Goal: Task Accomplishment & Management: Manage account settings

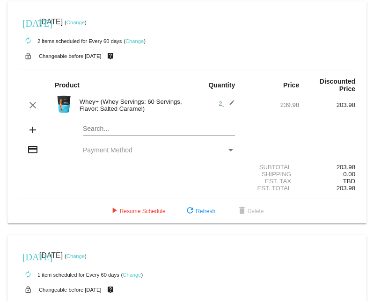
scroll to position [917, 0]
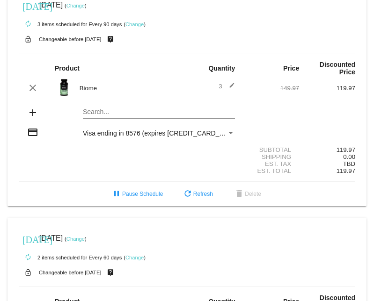
scroll to position [250, 0]
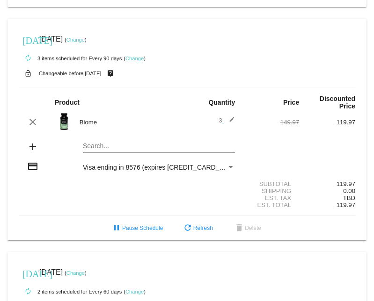
scroll to position [216, 0]
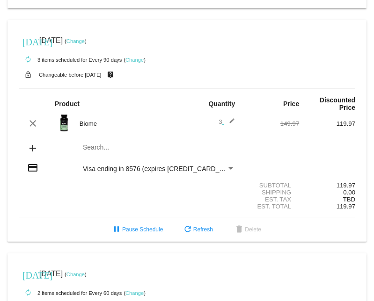
click at [135, 57] on link "Change" at bounding box center [134, 60] width 18 height 6
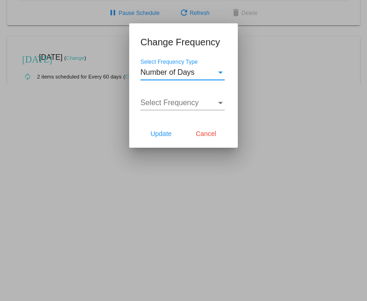
click at [221, 72] on div "Select Frequency Type" at bounding box center [220, 73] width 5 height 2
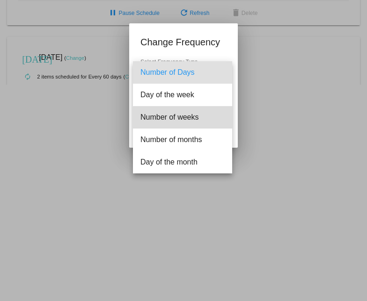
click at [188, 122] on span "Number of weeks" at bounding box center [182, 117] width 84 height 22
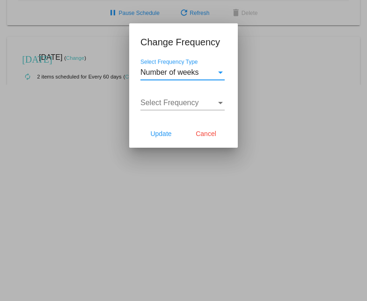
click at [219, 73] on div "Select Frequency Type" at bounding box center [220, 73] width 5 height 2
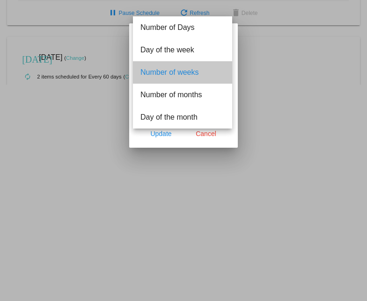
click at [186, 72] on span "Number of weeks" at bounding box center [182, 72] width 84 height 22
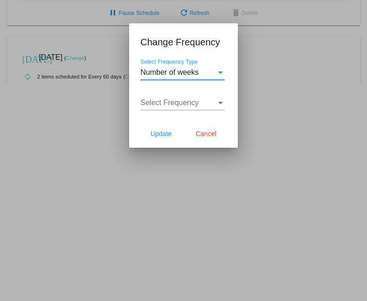
click at [220, 73] on div "Select Frequency Type" at bounding box center [220, 73] width 5 height 2
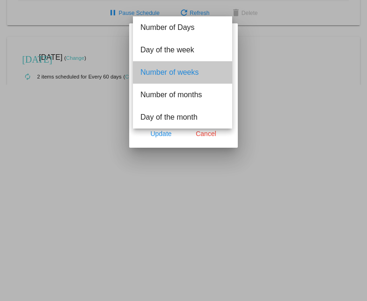
click at [192, 75] on span "Number of weeks" at bounding box center [182, 72] width 84 height 22
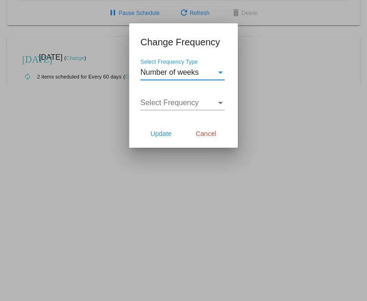
click at [221, 103] on div "Select Frequency" at bounding box center [220, 103] width 5 height 2
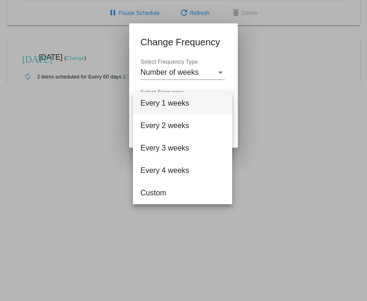
click at [261, 97] on div at bounding box center [183, 150] width 367 height 301
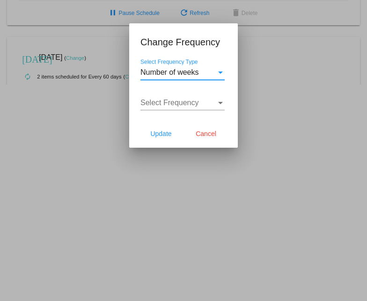
click at [220, 71] on div "Select Frequency Type" at bounding box center [220, 72] width 8 height 8
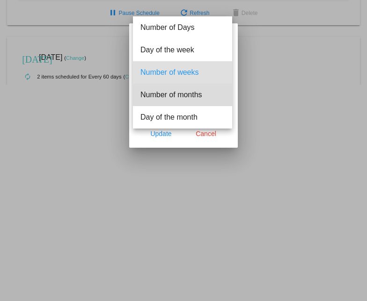
click at [190, 95] on span "Number of months" at bounding box center [182, 95] width 84 height 22
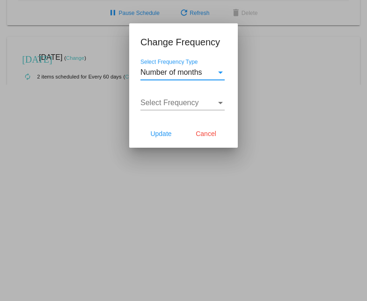
click at [219, 102] on div "Select Frequency" at bounding box center [220, 103] width 5 height 2
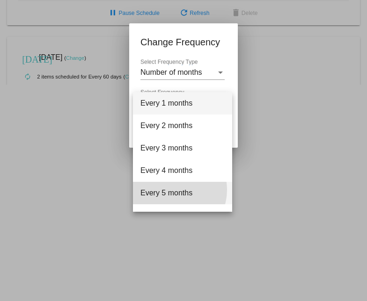
click at [172, 190] on span "Every 5 months" at bounding box center [182, 193] width 84 height 22
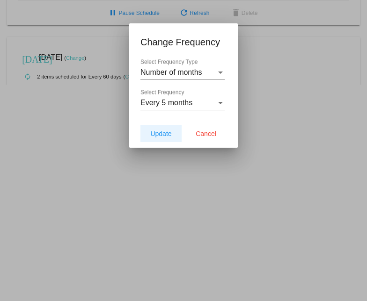
click at [162, 131] on span "Update" at bounding box center [160, 133] width 21 height 7
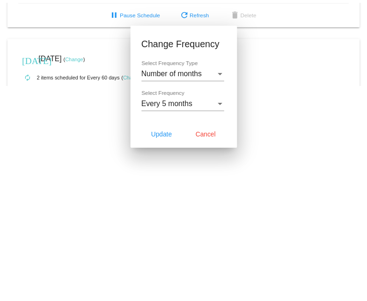
scroll to position [209, 0]
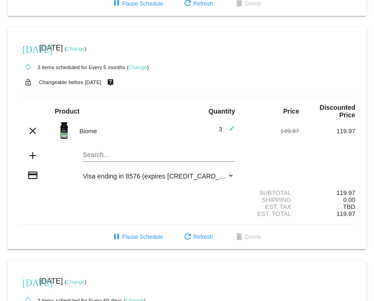
click at [139, 65] on link "Change" at bounding box center [138, 68] width 18 height 6
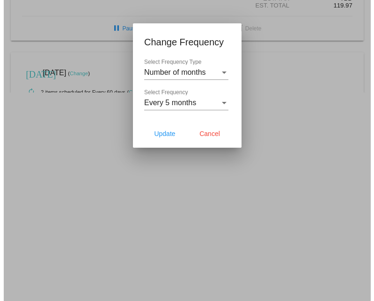
scroll to position [216, 0]
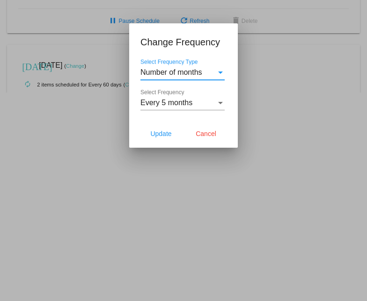
click at [260, 75] on div at bounding box center [183, 150] width 367 height 301
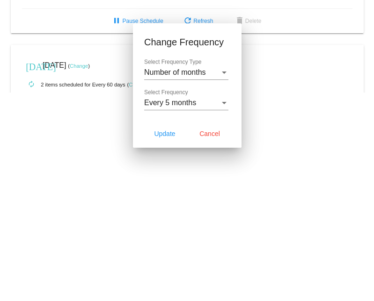
scroll to position [209, 0]
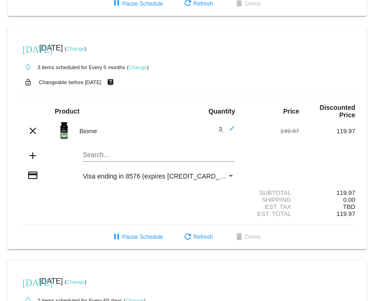
click at [227, 125] on mat-icon "edit" at bounding box center [229, 130] width 11 height 11
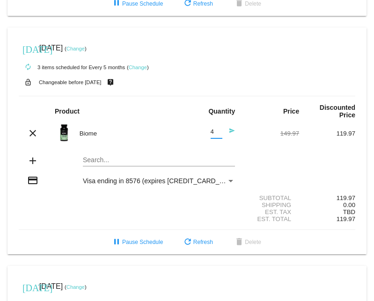
click at [213, 129] on input "4" at bounding box center [217, 132] width 12 height 7
click at [213, 129] on input "5" at bounding box center [217, 132] width 12 height 7
click at [213, 129] on input "6" at bounding box center [217, 132] width 12 height 7
type input "5"
click at [214, 129] on input "5" at bounding box center [217, 132] width 12 height 7
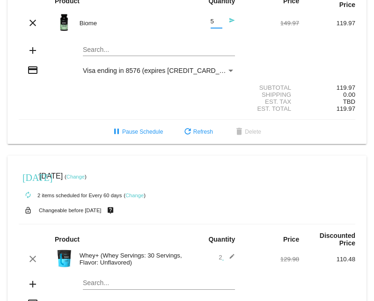
scroll to position [314, 0]
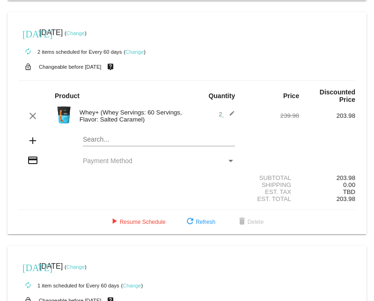
scroll to position [939, 0]
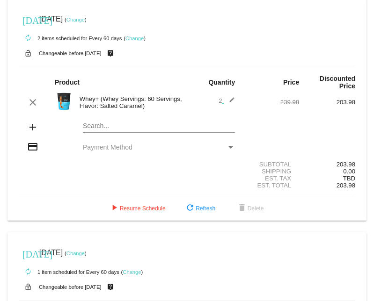
click at [134, 36] on link "Change" at bounding box center [134, 39] width 18 height 6
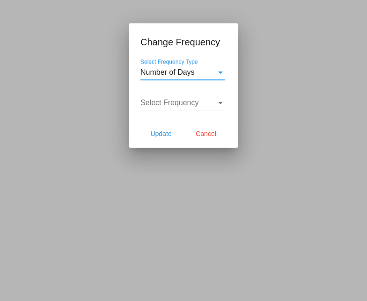
click at [220, 72] on div "Select Frequency Type" at bounding box center [220, 73] width 5 height 2
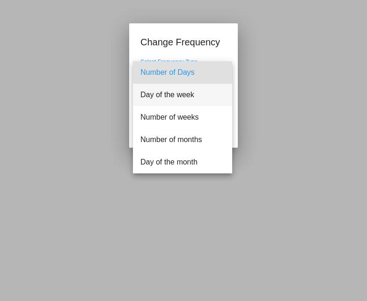
click at [185, 93] on span "Day of the week" at bounding box center [182, 95] width 84 height 22
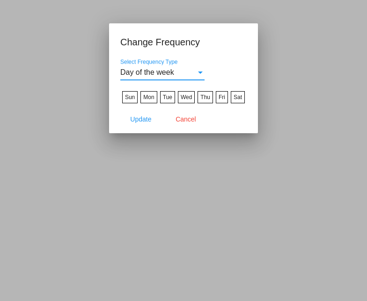
click at [184, 118] on span "Cancel" at bounding box center [185, 119] width 21 height 7
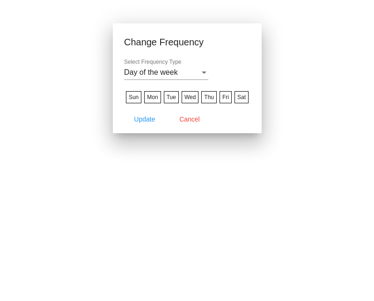
scroll to position [939, 0]
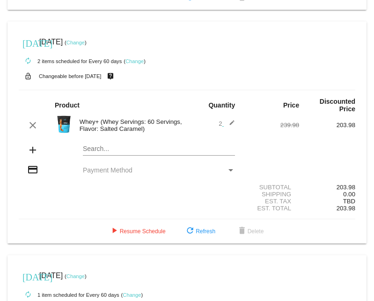
scroll to position [920, 0]
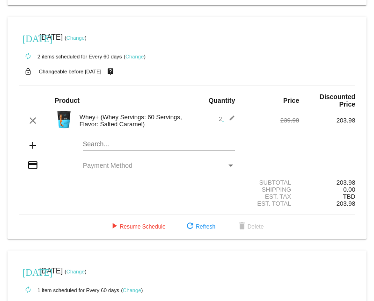
click at [132, 54] on link "Change" at bounding box center [134, 57] width 18 height 6
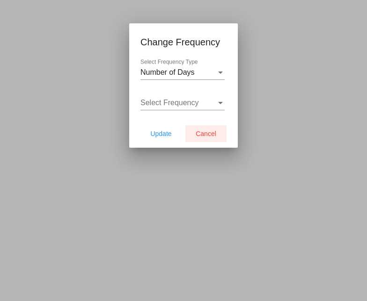
click at [204, 132] on span "Cancel" at bounding box center [206, 133] width 21 height 7
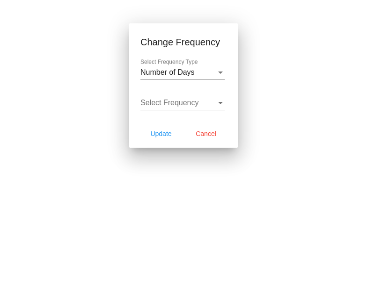
scroll to position [920, 0]
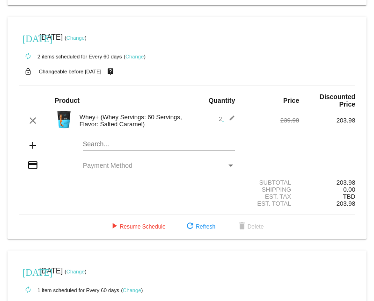
click at [133, 54] on link "Change" at bounding box center [134, 57] width 18 height 6
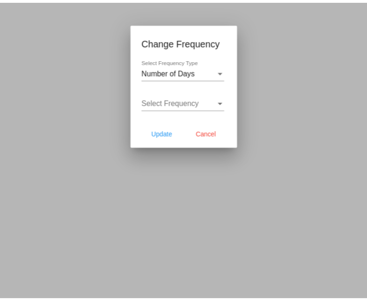
scroll to position [952, 0]
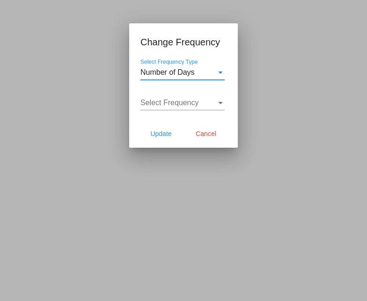
click at [222, 72] on div "Select Frequency Type" at bounding box center [220, 73] width 5 height 2
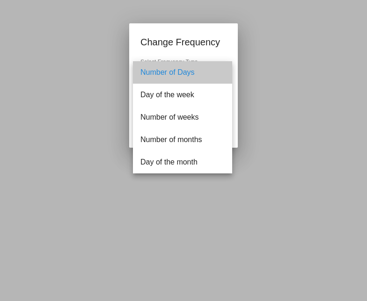
click at [175, 71] on span "Number of Days" at bounding box center [182, 72] width 84 height 22
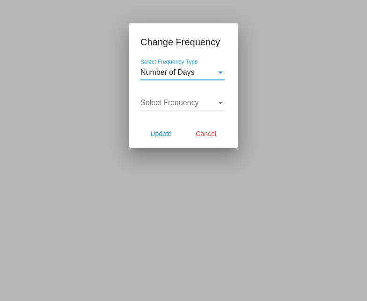
click at [221, 72] on div "Select Frequency Type" at bounding box center [220, 73] width 5 height 2
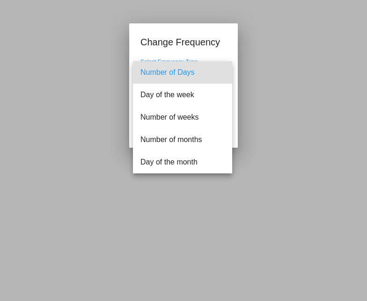
click at [220, 54] on div at bounding box center [183, 150] width 367 height 301
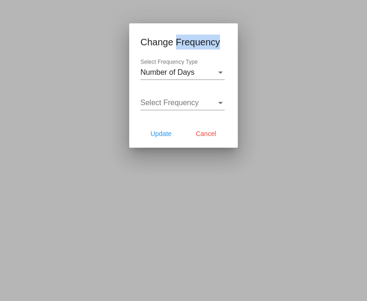
click at [220, 54] on app-change-frequency-dialog "Change Frequency Number of Days Select Frequency Type Select Frequency Select F…" at bounding box center [183, 91] width 86 height 113
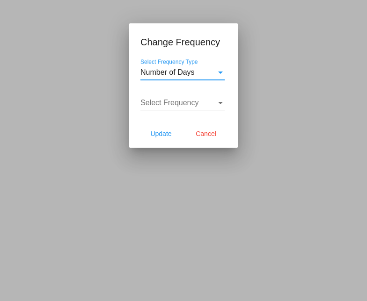
click at [178, 71] on span "Number of Days" at bounding box center [167, 72] width 54 height 8
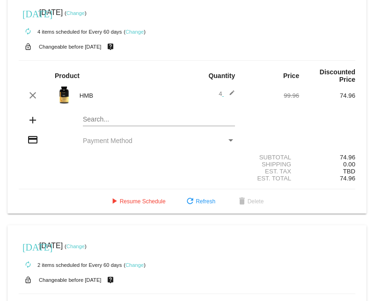
scroll to position [710, 0]
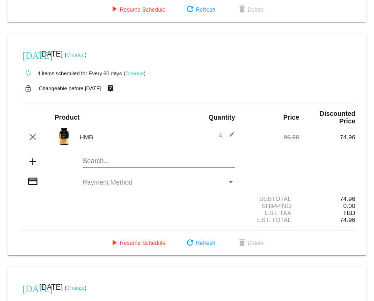
scroll to position [675, 0]
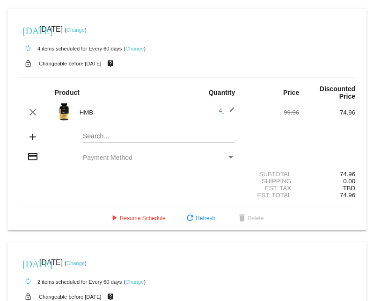
scroll to position [703, 0]
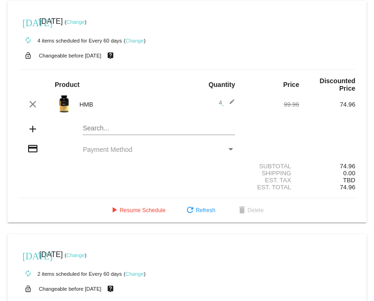
click at [132, 38] on link "Change" at bounding box center [134, 41] width 18 height 6
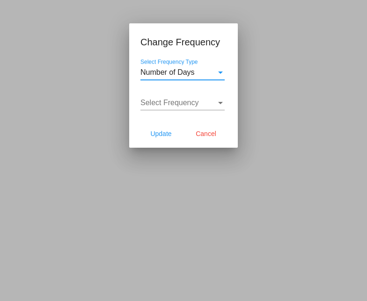
click at [221, 73] on div "Select Frequency Type" at bounding box center [220, 73] width 5 height 2
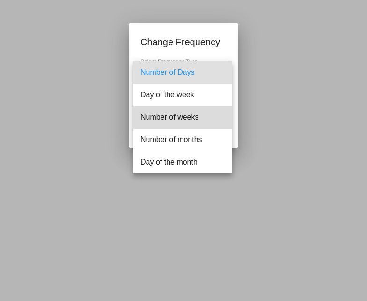
click at [182, 117] on span "Number of weeks" at bounding box center [182, 117] width 84 height 22
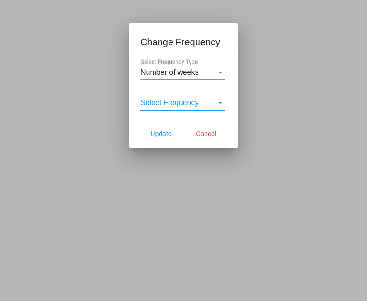
click at [221, 102] on div "Select Frequency" at bounding box center [220, 103] width 5 height 2
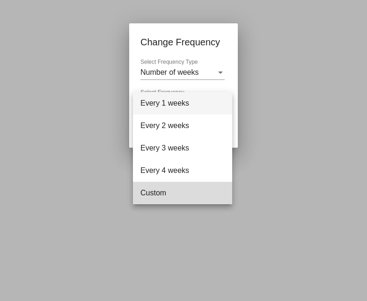
click at [160, 191] on span "Custom" at bounding box center [182, 193] width 84 height 22
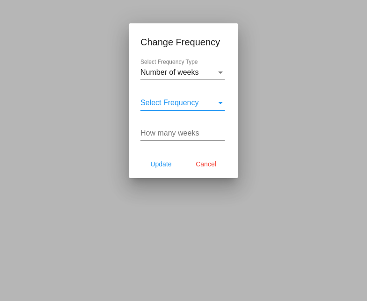
click at [197, 136] on input "How many weeks" at bounding box center [182, 133] width 84 height 8
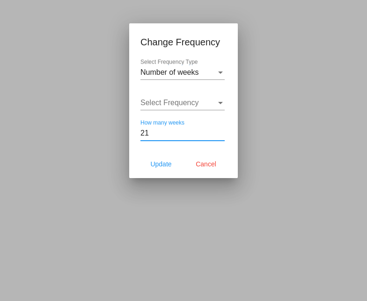
type input "21"
click at [166, 162] on span "Update" at bounding box center [160, 163] width 21 height 7
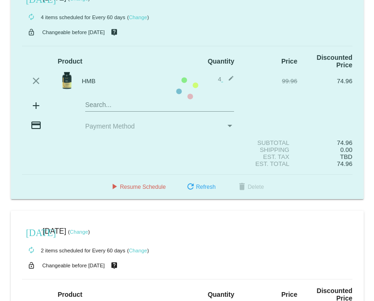
scroll to position [703, 0]
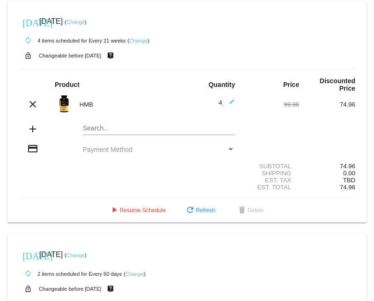
click at [227, 99] on mat-icon "edit" at bounding box center [229, 104] width 11 height 11
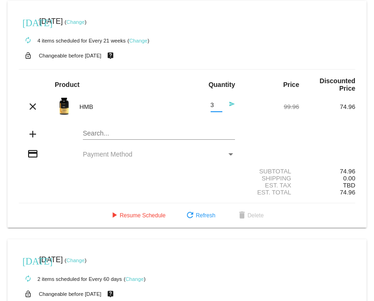
click at [213, 102] on input "3" at bounding box center [217, 105] width 12 height 7
click at [212, 102] on input "4" at bounding box center [217, 105] width 12 height 7
type input "5"
click at [212, 102] on input "5" at bounding box center [217, 105] width 12 height 7
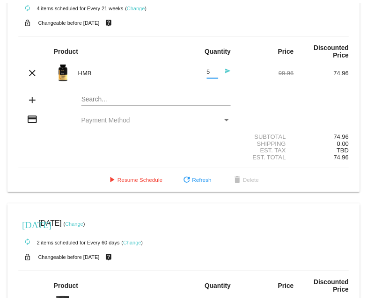
scroll to position [741, 0]
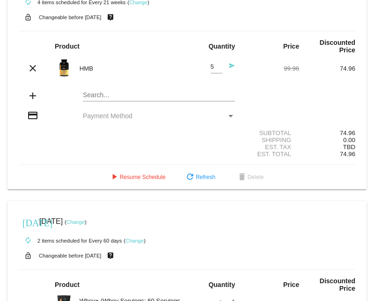
click at [135, 238] on link "Change" at bounding box center [134, 241] width 18 height 6
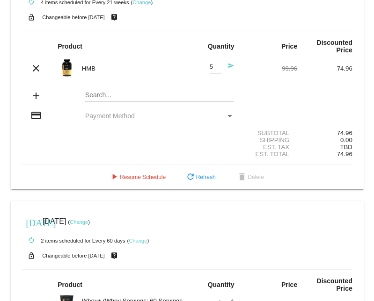
scroll to position [765, 0]
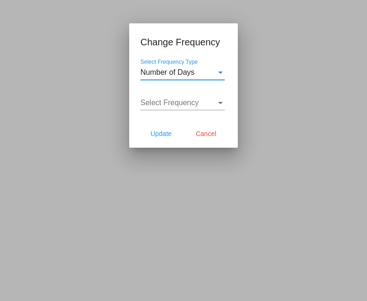
click at [185, 73] on span "Number of Days" at bounding box center [167, 72] width 54 height 8
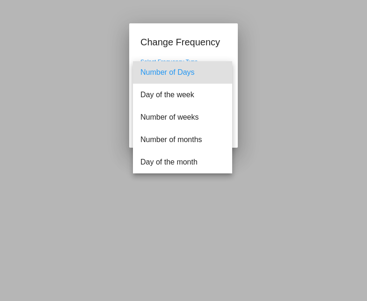
click at [184, 73] on span "Number of Days" at bounding box center [182, 72] width 84 height 22
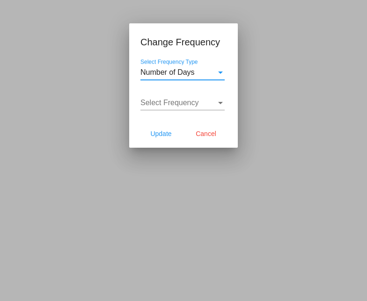
click at [221, 103] on div "Select Frequency" at bounding box center [220, 103] width 5 height 2
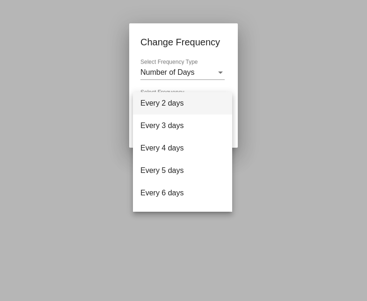
click at [220, 72] on div at bounding box center [183, 150] width 367 height 301
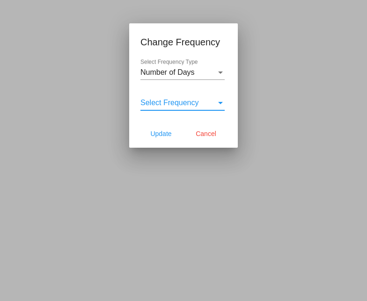
click at [188, 105] on span "Select Frequency" at bounding box center [169, 103] width 58 height 8
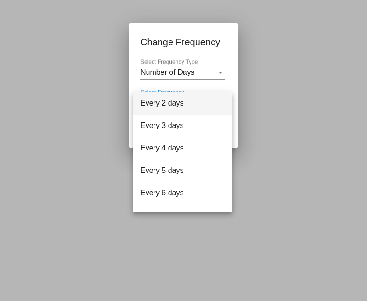
click at [225, 82] on div at bounding box center [183, 150] width 367 height 301
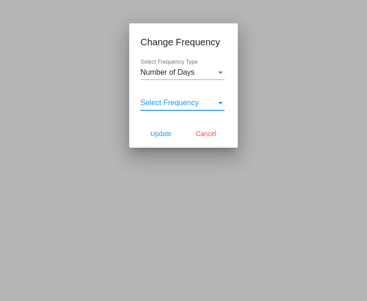
click at [185, 104] on span "Select Frequency" at bounding box center [169, 103] width 58 height 8
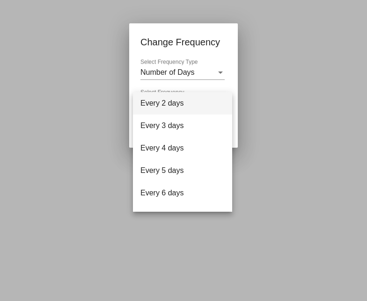
click at [227, 86] on div at bounding box center [183, 150] width 367 height 301
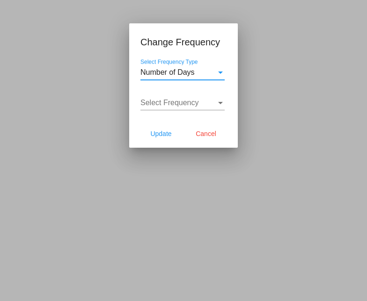
click at [168, 74] on span "Number of Days" at bounding box center [167, 72] width 54 height 8
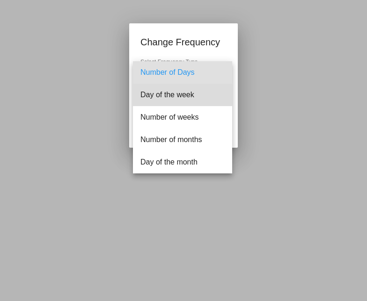
click at [168, 95] on span "Day of the week" at bounding box center [182, 95] width 84 height 22
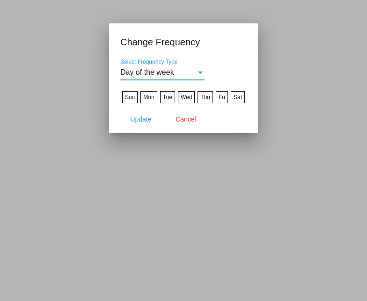
click at [185, 118] on span "Cancel" at bounding box center [185, 119] width 21 height 7
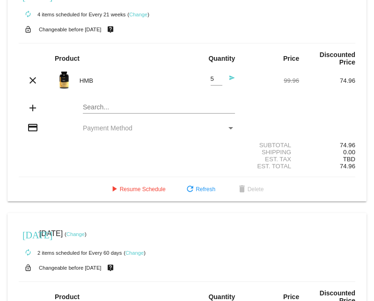
scroll to position [720, 0]
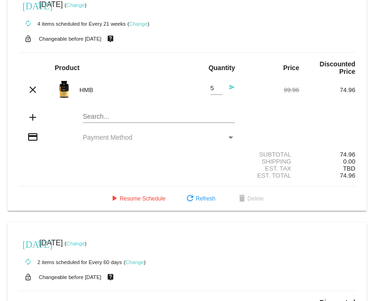
click at [135, 260] on link "Change" at bounding box center [134, 263] width 18 height 6
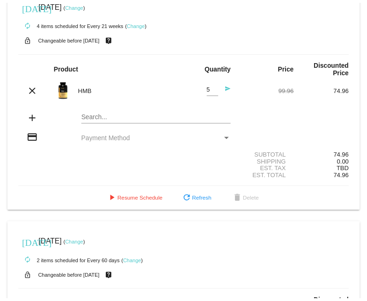
scroll to position [743, 0]
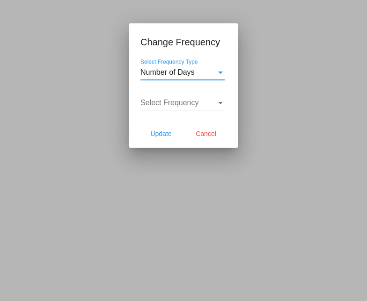
click at [172, 103] on span "Select Frequency" at bounding box center [169, 103] width 58 height 8
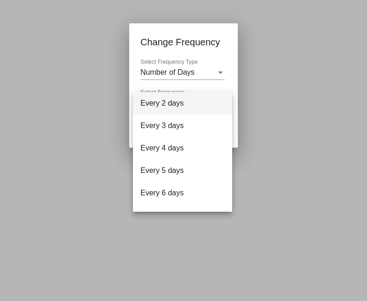
click at [176, 74] on div at bounding box center [183, 150] width 367 height 301
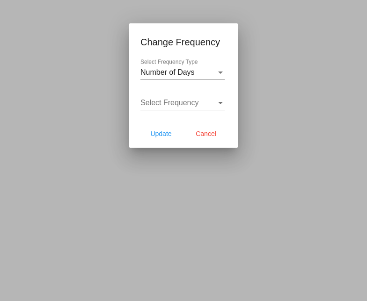
click at [176, 74] on span "Number of Days" at bounding box center [167, 72] width 54 height 8
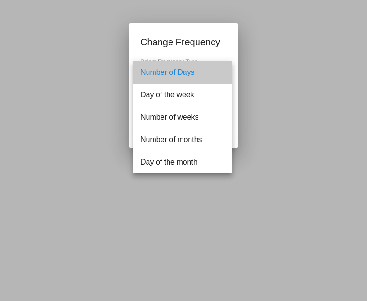
click at [176, 74] on span "Number of Days" at bounding box center [182, 72] width 84 height 22
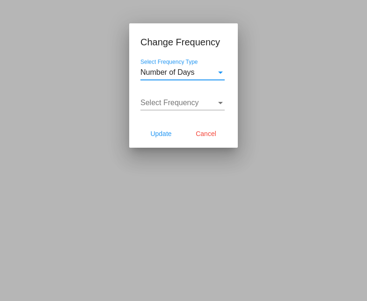
click at [220, 72] on div "Select Frequency Type" at bounding box center [220, 73] width 5 height 2
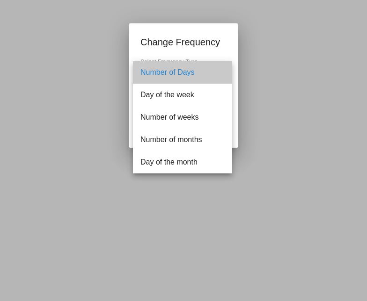
click at [176, 71] on span "Number of Days" at bounding box center [182, 72] width 84 height 22
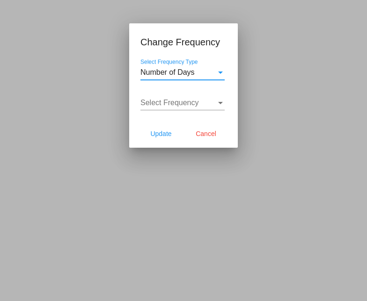
click at [176, 71] on span "Number of Days" at bounding box center [167, 72] width 54 height 8
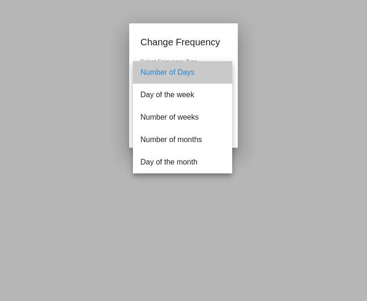
click at [176, 71] on span "Number of Days" at bounding box center [182, 72] width 84 height 22
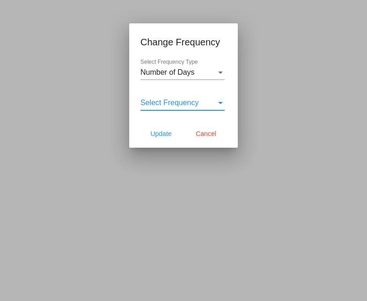
click at [172, 104] on span "Select Frequency" at bounding box center [169, 103] width 58 height 8
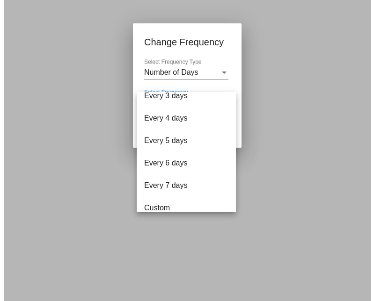
scroll to position [37, 0]
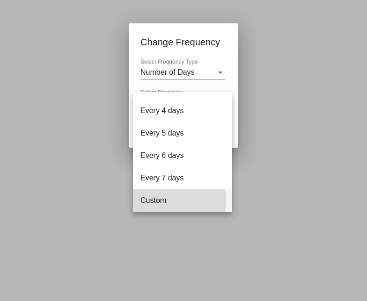
click at [161, 200] on span "Custom" at bounding box center [182, 201] width 84 height 22
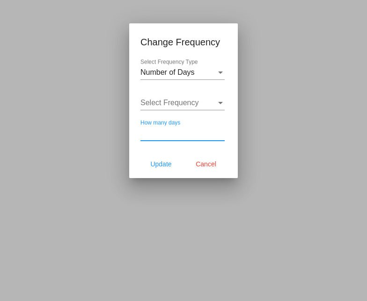
click at [197, 136] on input "How many days" at bounding box center [182, 133] width 84 height 8
type input "50"
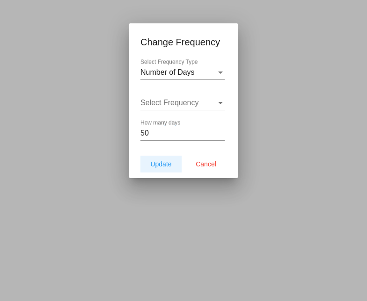
click at [165, 165] on span "Update" at bounding box center [160, 163] width 21 height 7
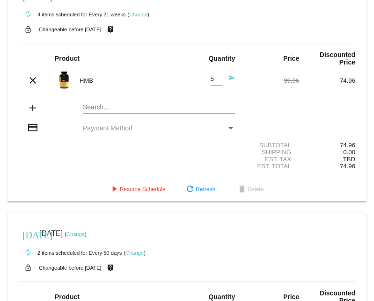
scroll to position [746, 0]
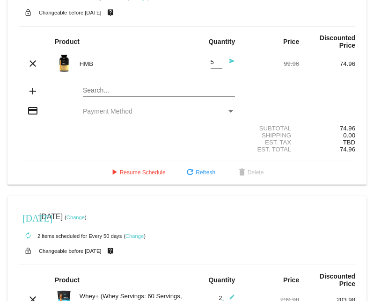
click at [226, 294] on mat-icon "edit" at bounding box center [229, 299] width 11 height 11
click at [214, 298] on input "3" at bounding box center [217, 301] width 12 height 7
click at [214, 298] on input "4" at bounding box center [217, 301] width 12 height 7
type input "5"
click at [214, 298] on input "5" at bounding box center [217, 301] width 12 height 7
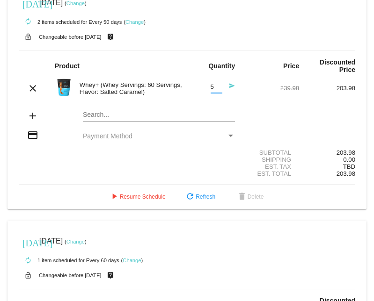
scroll to position [959, 0]
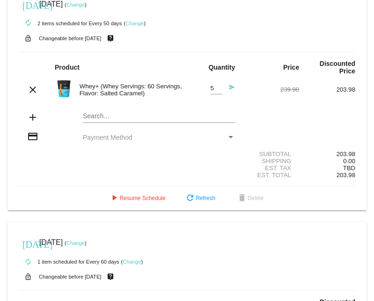
click at [133, 259] on link "Change" at bounding box center [132, 262] width 18 height 6
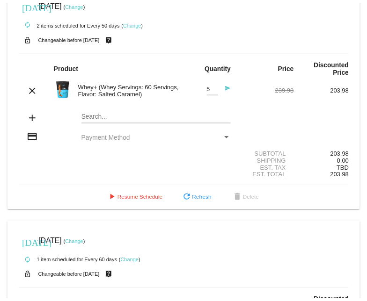
scroll to position [990, 0]
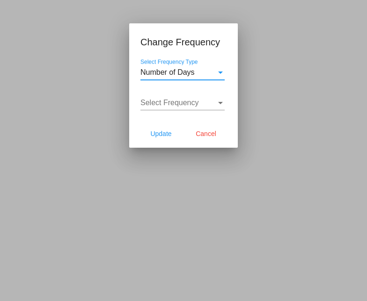
click at [171, 72] on span "Number of Days" at bounding box center [167, 72] width 54 height 8
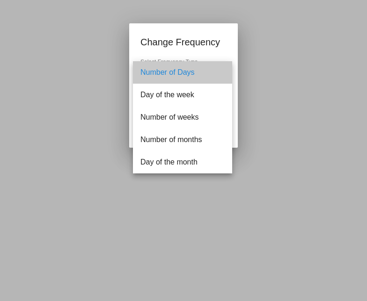
click at [171, 72] on span "Number of Days" at bounding box center [182, 72] width 84 height 22
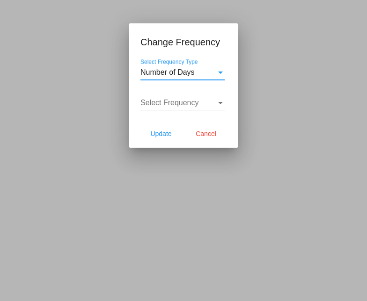
click at [220, 102] on div "Select Frequency" at bounding box center [220, 103] width 5 height 2
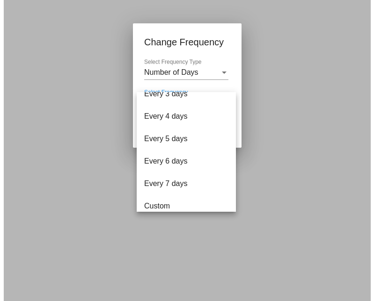
scroll to position [37, 0]
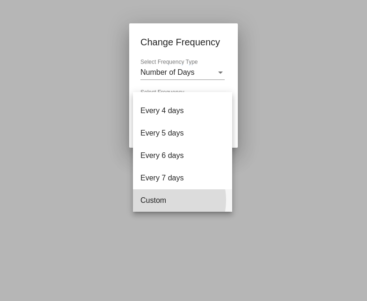
click at [160, 200] on span "Custom" at bounding box center [182, 201] width 84 height 22
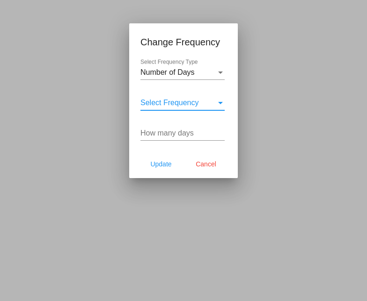
click at [173, 133] on input "How many days" at bounding box center [182, 133] width 84 height 8
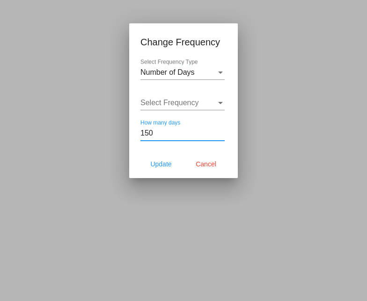
type input "150"
click at [162, 164] on span "Update" at bounding box center [160, 163] width 21 height 7
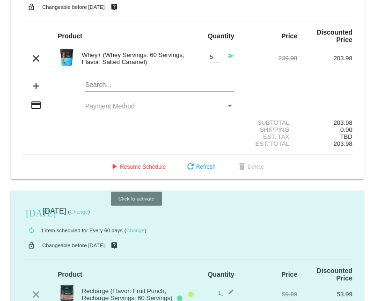
scroll to position [959, 0]
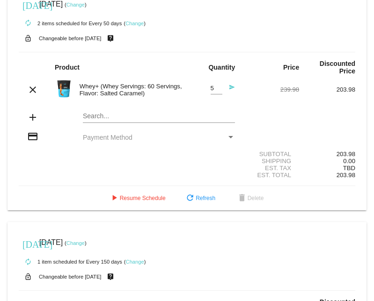
type input "5"
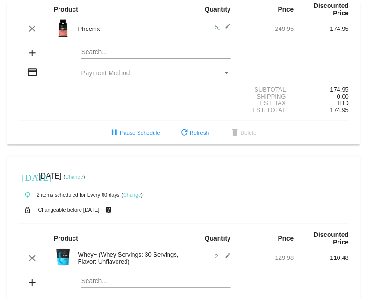
scroll to position [304, 0]
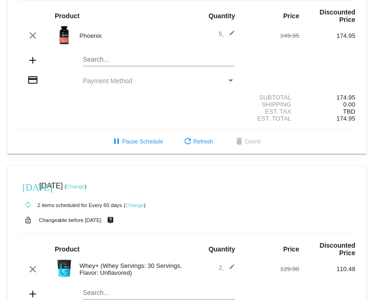
click at [135, 203] on link "Change" at bounding box center [134, 206] width 18 height 6
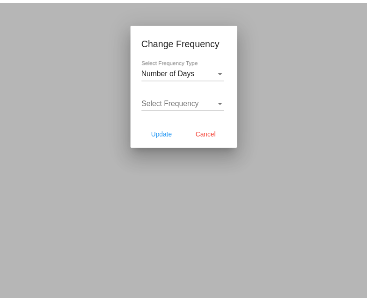
scroll to position [312, 0]
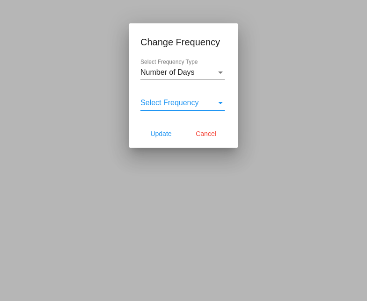
click at [223, 102] on div "Select Frequency" at bounding box center [220, 103] width 8 height 8
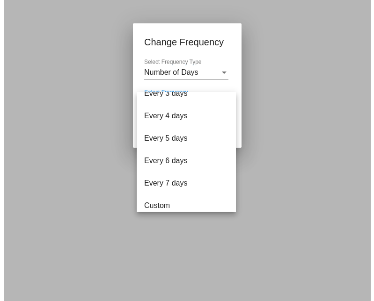
scroll to position [37, 0]
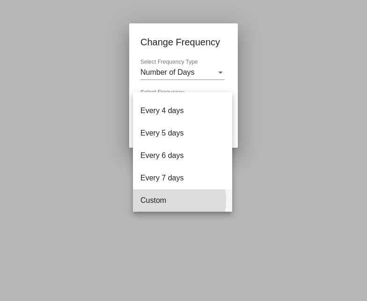
click at [160, 200] on span "Custom" at bounding box center [182, 201] width 84 height 22
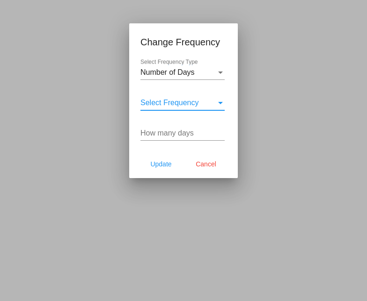
click at [161, 133] on input "How many days" at bounding box center [182, 133] width 84 height 8
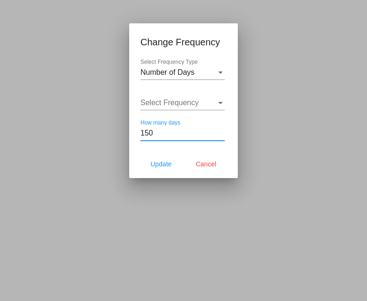
type input "150"
click at [165, 164] on span "Update" at bounding box center [160, 163] width 21 height 7
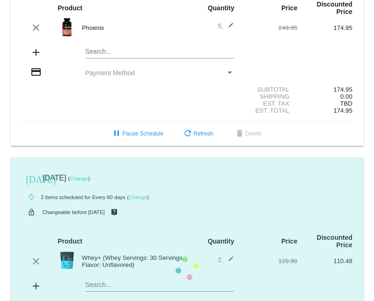
scroll to position [304, 0]
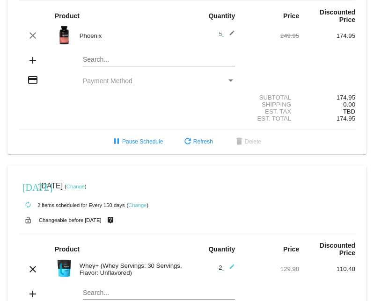
click at [226, 264] on mat-icon "edit" at bounding box center [229, 269] width 11 height 11
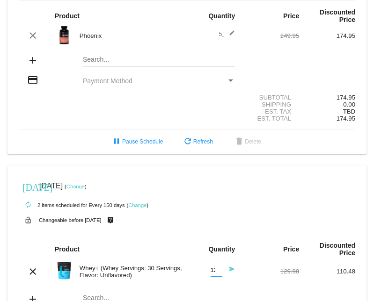
click at [214, 267] on input "12" at bounding box center [217, 270] width 12 height 7
click at [214, 267] on input "10" at bounding box center [217, 270] width 12 height 7
click at [214, 267] on input "9" at bounding box center [217, 270] width 12 height 7
click at [213, 267] on input "8" at bounding box center [217, 270] width 12 height 7
click at [213, 267] on input "7" at bounding box center [217, 270] width 12 height 7
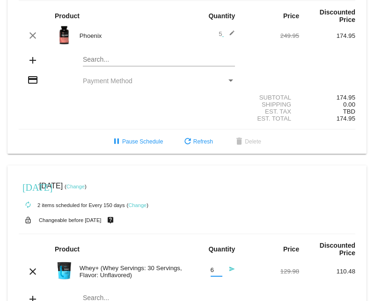
click at [213, 267] on input "6" at bounding box center [217, 270] width 12 height 7
type input "5"
click at [213, 267] on input "5" at bounding box center [217, 270] width 12 height 7
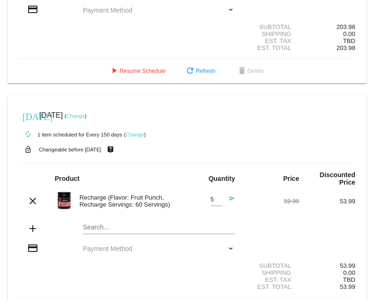
scroll to position [1091, 0]
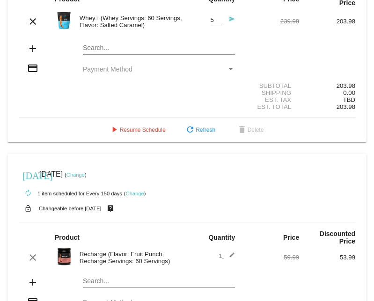
scroll to position [1031, 0]
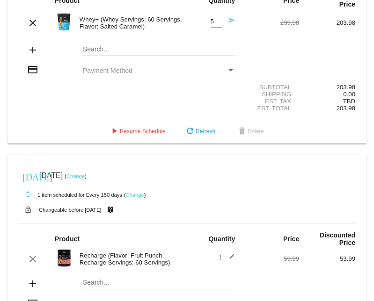
click at [227, 254] on mat-icon "edit" at bounding box center [229, 259] width 11 height 11
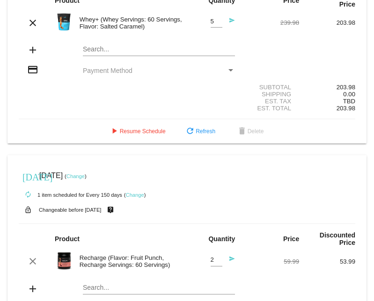
click at [213, 257] on input "2" at bounding box center [217, 260] width 12 height 7
click at [213, 257] on input "3" at bounding box center [217, 260] width 12 height 7
click at [213, 257] on input "4" at bounding box center [217, 260] width 12 height 7
type input "5"
click at [213, 257] on input "5" at bounding box center [217, 260] width 12 height 7
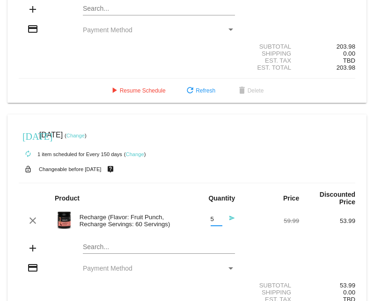
scroll to position [1091, 0]
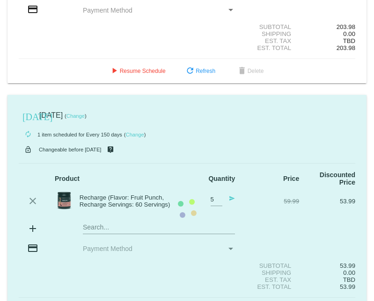
scroll to position [1087, 0]
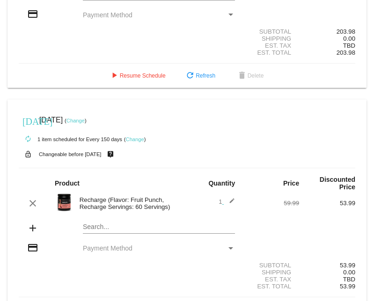
click at [226, 198] on mat-icon "edit" at bounding box center [229, 203] width 11 height 11
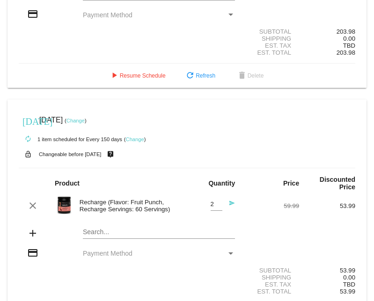
click at [213, 201] on input "2" at bounding box center [217, 204] width 12 height 7
click at [213, 201] on input "3" at bounding box center [217, 204] width 12 height 7
click at [213, 201] on input "4" at bounding box center [217, 204] width 12 height 7
type input "5"
click at [213, 201] on input "5" at bounding box center [217, 204] width 12 height 7
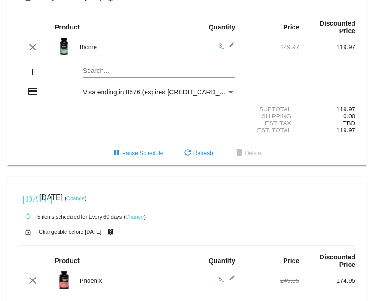
scroll to position [0, 0]
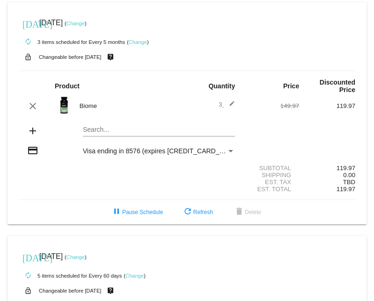
click at [136, 41] on link "Change" at bounding box center [138, 42] width 18 height 6
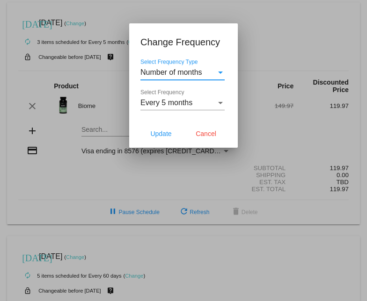
click at [221, 73] on div "Select Frequency Type" at bounding box center [220, 73] width 5 height 2
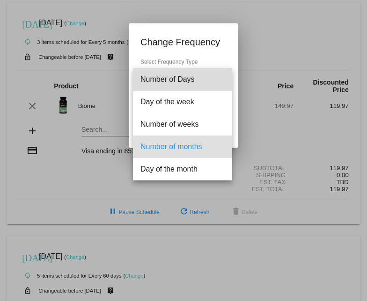
click at [180, 79] on span "Number of Days" at bounding box center [182, 79] width 84 height 22
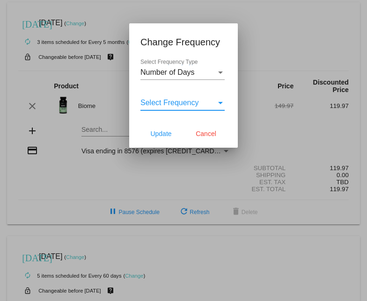
click at [221, 103] on div "Select Frequency" at bounding box center [220, 103] width 5 height 2
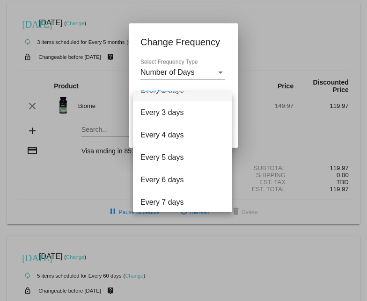
scroll to position [37, 0]
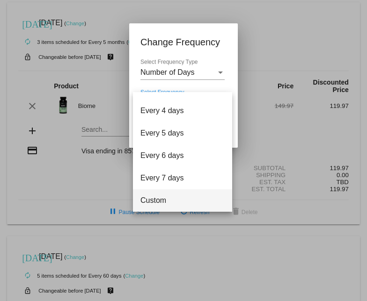
click at [164, 198] on span "Custom" at bounding box center [182, 201] width 84 height 22
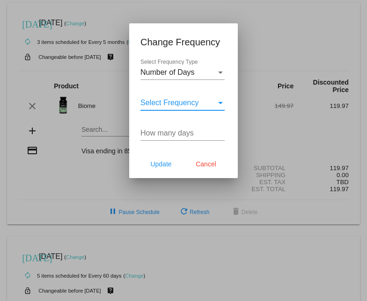
click at [222, 102] on div "Select Frequency" at bounding box center [220, 103] width 5 height 2
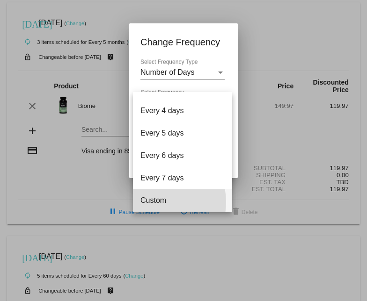
click at [155, 202] on span "Custom" at bounding box center [182, 201] width 84 height 22
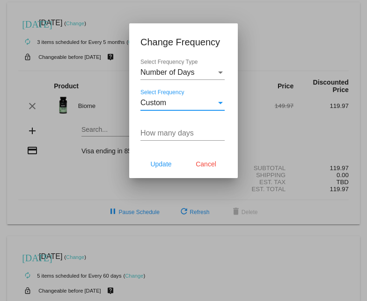
click at [172, 133] on input "How many days" at bounding box center [182, 133] width 84 height 8
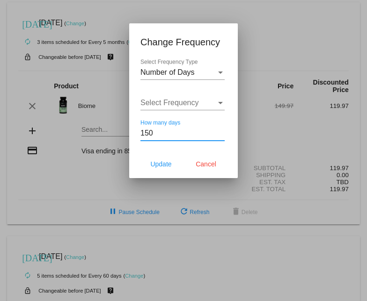
type input "150"
click at [162, 163] on span "Update" at bounding box center [160, 163] width 21 height 7
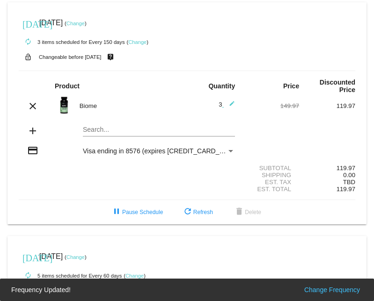
click at [226, 101] on mat-icon "edit" at bounding box center [229, 106] width 11 height 11
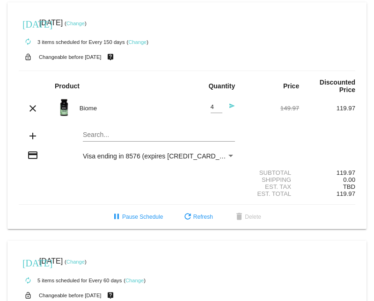
click at [213, 104] on input "4" at bounding box center [217, 107] width 12 height 7
type input "5"
click at [213, 104] on input "5" at bounding box center [217, 107] width 12 height 7
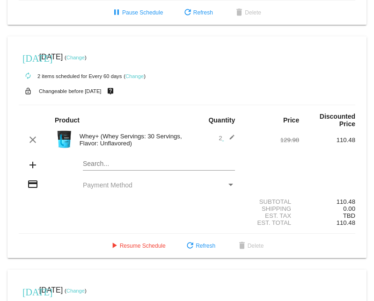
scroll to position [417, 0]
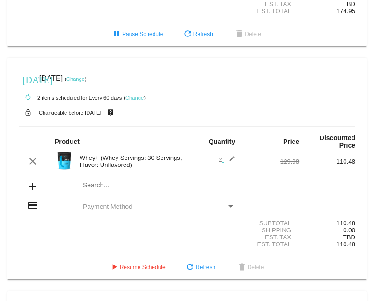
click at [135, 95] on link "Change" at bounding box center [134, 98] width 18 height 6
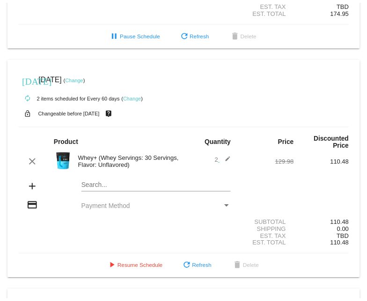
scroll to position [432, 0]
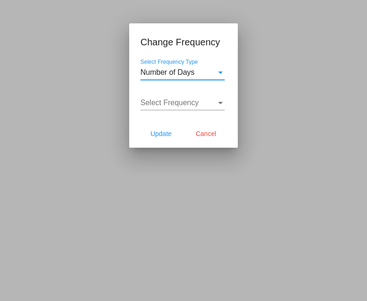
click at [221, 103] on div "Select Frequency" at bounding box center [220, 103] width 5 height 2
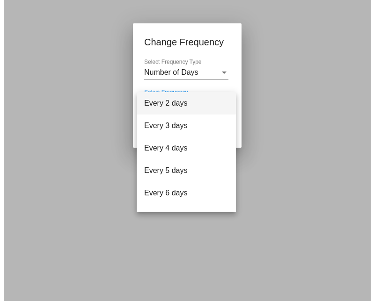
scroll to position [37, 0]
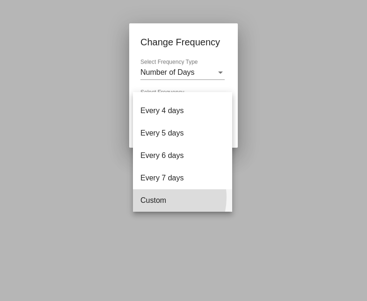
click at [156, 197] on span "Custom" at bounding box center [182, 201] width 84 height 22
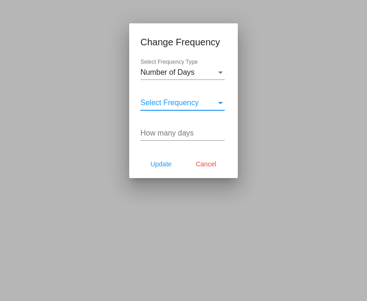
click at [171, 133] on input "How many days" at bounding box center [182, 133] width 84 height 8
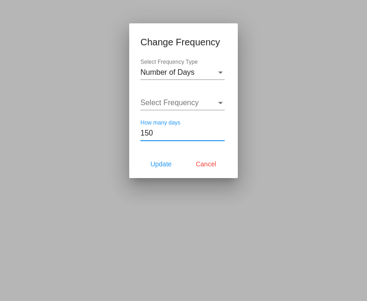
type input "150"
click at [162, 165] on span "Update" at bounding box center [160, 163] width 21 height 7
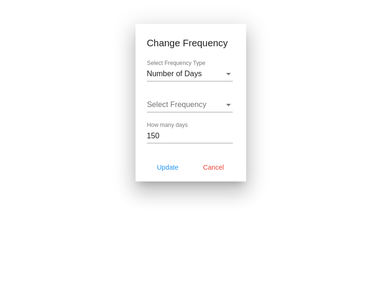
scroll to position [417, 0]
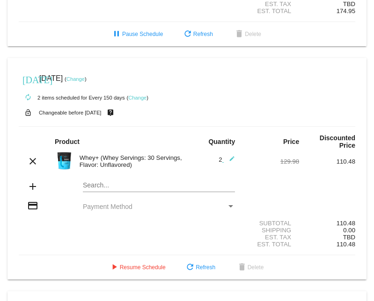
click at [228, 156] on mat-icon "edit" at bounding box center [229, 161] width 11 height 11
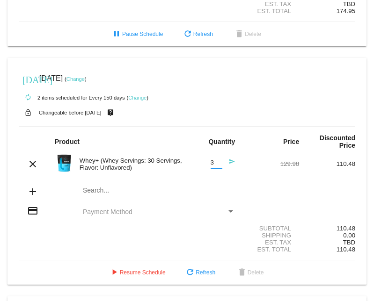
click at [214, 160] on input "3" at bounding box center [217, 163] width 12 height 7
click at [214, 160] on input "4" at bounding box center [217, 163] width 12 height 7
type input "5"
click at [214, 160] on input "5" at bounding box center [217, 163] width 12 height 7
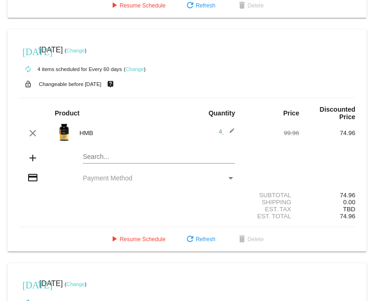
scroll to position [676, 0]
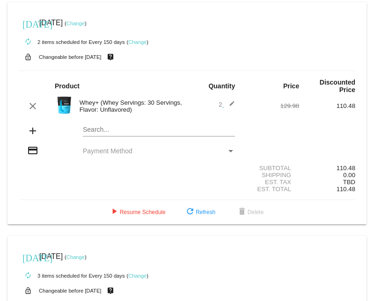
click at [227, 101] on mat-icon "edit" at bounding box center [229, 106] width 11 height 11
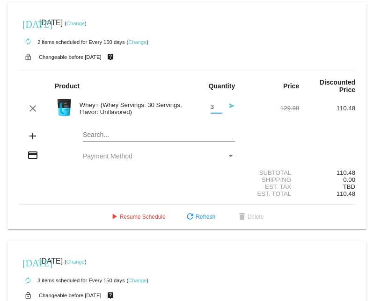
click at [214, 104] on input "3" at bounding box center [217, 107] width 12 height 7
click at [214, 104] on input "4" at bounding box center [217, 107] width 12 height 7
type input "5"
click at [214, 104] on input "5" at bounding box center [217, 107] width 12 height 7
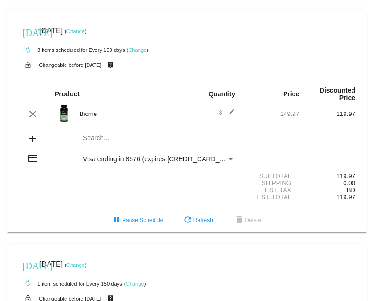
scroll to position [229, 0]
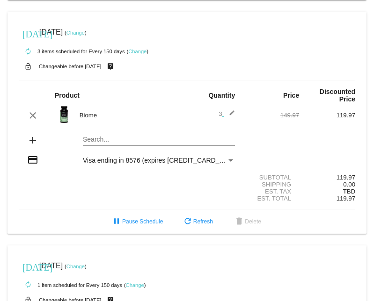
click at [228, 110] on mat-icon "edit" at bounding box center [229, 115] width 11 height 11
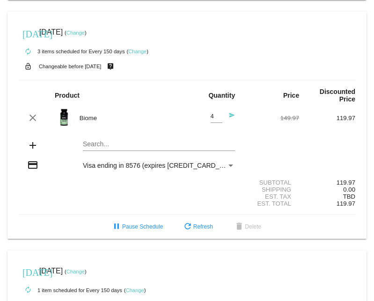
click at [214, 113] on input "4" at bounding box center [217, 116] width 12 height 7
type input "5"
click at [214, 113] on input "5" at bounding box center [217, 116] width 12 height 7
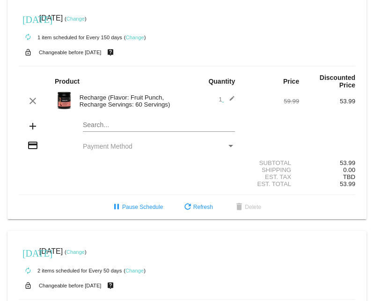
scroll to position [485, 0]
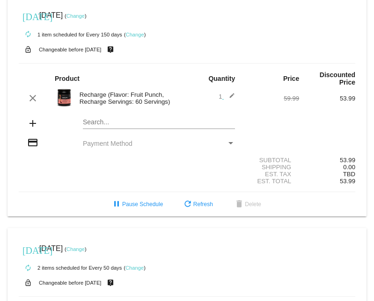
click at [227, 93] on mat-icon "edit" at bounding box center [229, 98] width 11 height 11
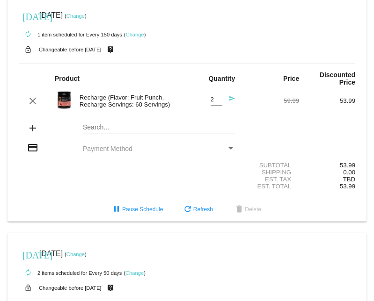
click at [214, 96] on input "2" at bounding box center [217, 99] width 12 height 7
click at [214, 96] on input "3" at bounding box center [217, 99] width 12 height 7
click at [214, 96] on input "4" at bounding box center [217, 99] width 12 height 7
type input "5"
click at [214, 96] on input "5" at bounding box center [217, 99] width 12 height 7
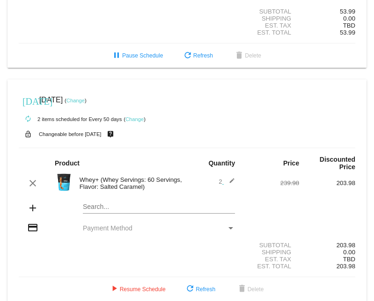
scroll to position [640, 0]
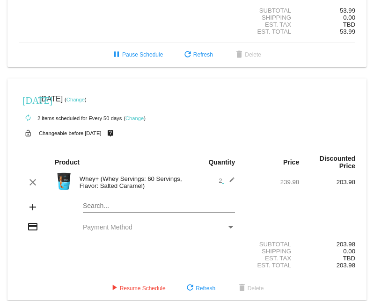
click at [226, 177] on mat-icon "edit" at bounding box center [229, 182] width 11 height 11
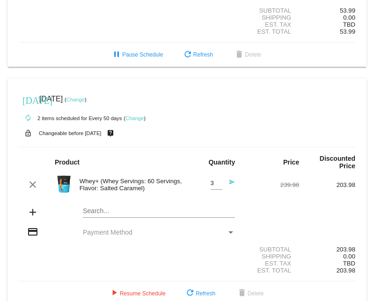
click at [213, 180] on input "3" at bounding box center [217, 183] width 12 height 7
click at [213, 180] on input "4" at bounding box center [217, 183] width 12 height 7
type input "5"
click at [213, 180] on input "5" at bounding box center [217, 183] width 12 height 7
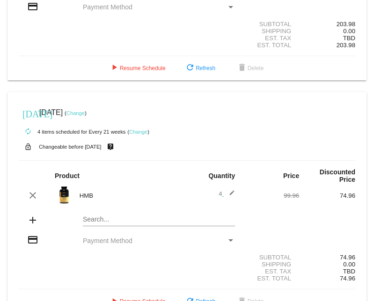
scroll to position [868, 0]
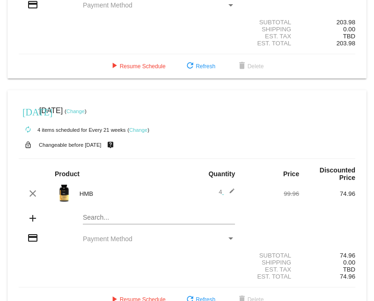
click at [227, 188] on mat-icon "edit" at bounding box center [229, 193] width 11 height 11
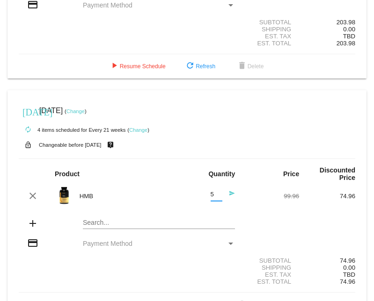
type input "5"
click at [213, 191] on input "5" at bounding box center [217, 194] width 12 height 7
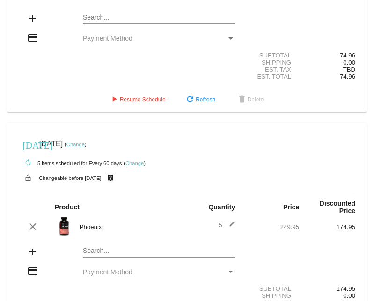
scroll to position [1096, 0]
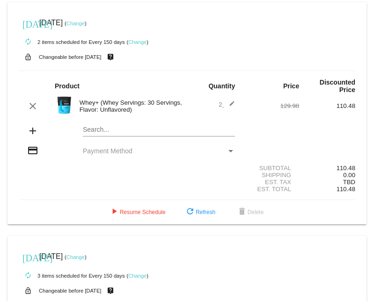
click at [227, 101] on mat-icon "edit" at bounding box center [229, 106] width 11 height 11
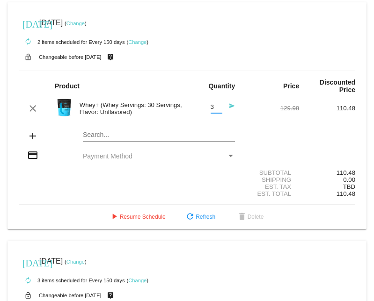
click at [214, 104] on input "3" at bounding box center [217, 107] width 12 height 7
click at [214, 104] on input "4" at bounding box center [217, 107] width 12 height 7
type input "5"
click at [214, 104] on input "5" at bounding box center [217, 107] width 12 height 7
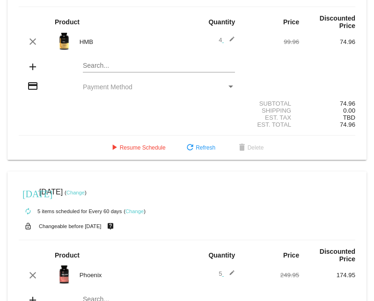
scroll to position [1077, 0]
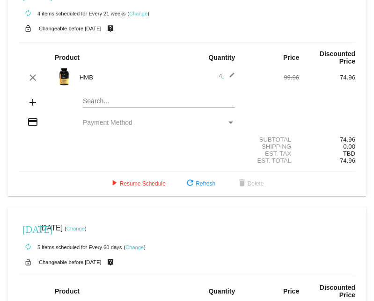
scroll to position [974, 0]
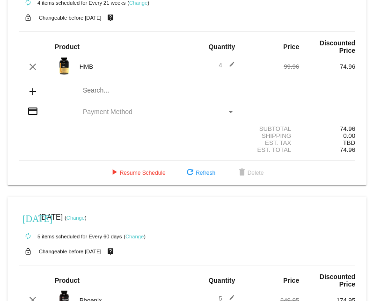
drag, startPoint x: 358, startPoint y: 250, endPoint x: 372, endPoint y: 270, distance: 24.0
click at [372, 270] on body "[DATE] [DATE] ( Change ) autorenew 2 items scheduled for Every 150 days ( Chang…" at bounding box center [187, 150] width 374 height 301
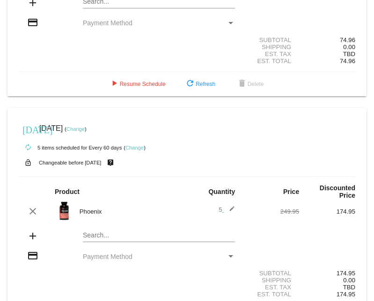
scroll to position [1072, 0]
